Goal: Book appointment/travel/reservation

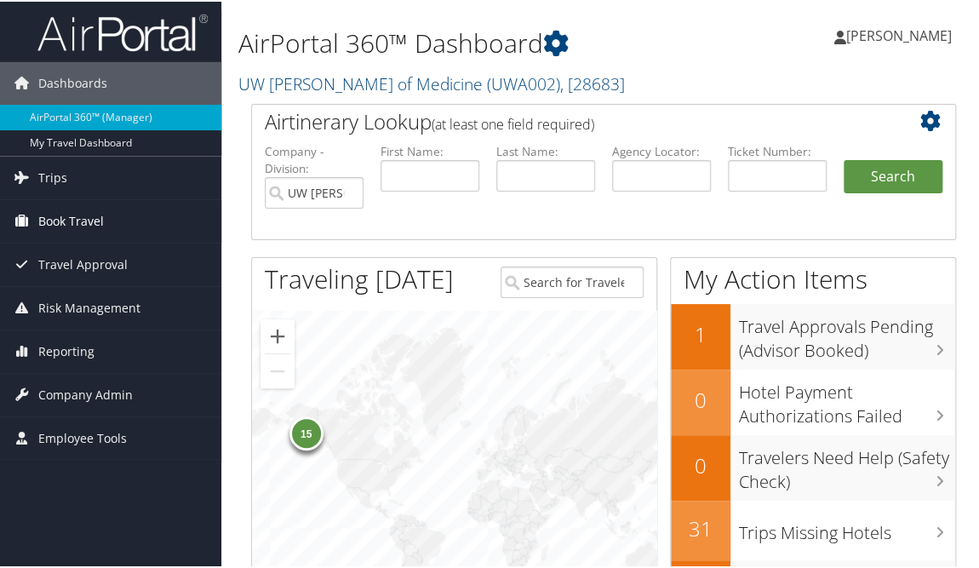
click at [95, 217] on span "Book Travel" at bounding box center [71, 219] width 66 height 43
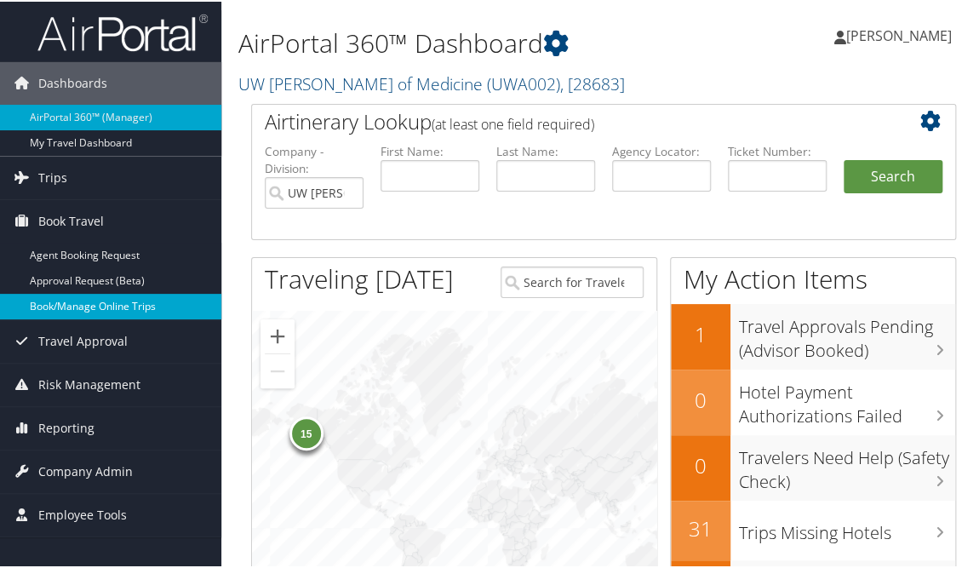
click at [89, 304] on link "Book/Manage Online Trips" at bounding box center [110, 305] width 221 height 26
